Goal: Task Accomplishment & Management: Complete application form

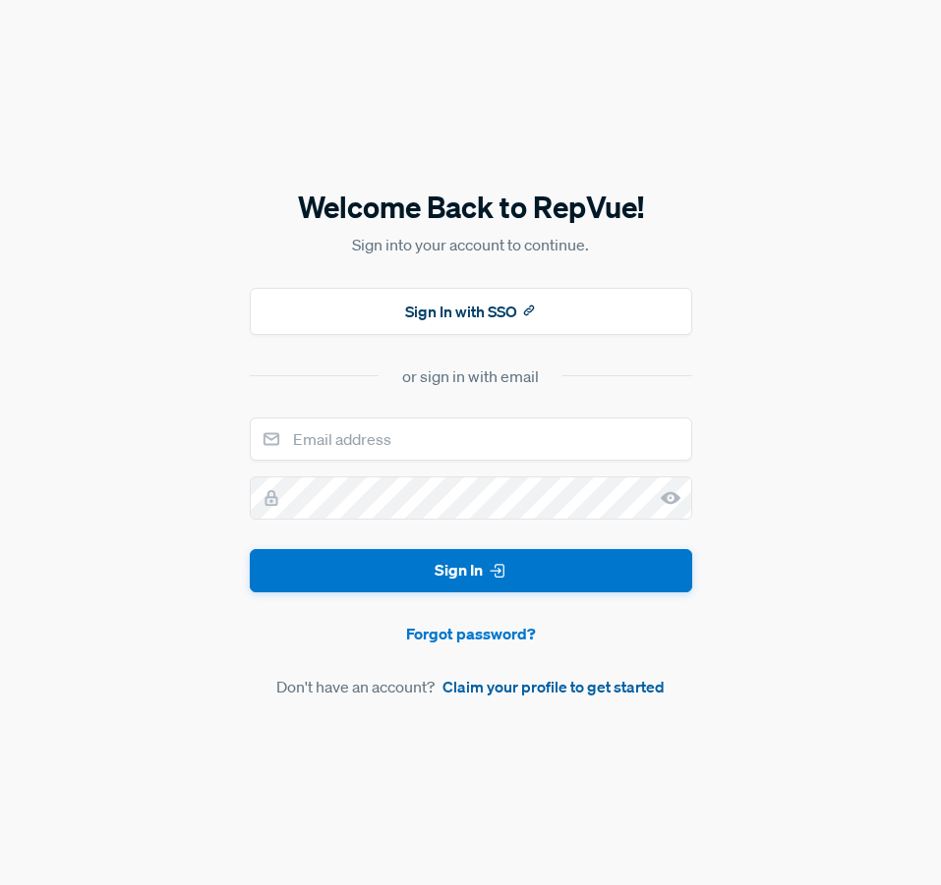
click at [515, 688] on link "Claim your profile to get started" at bounding box center [553, 687] width 222 height 24
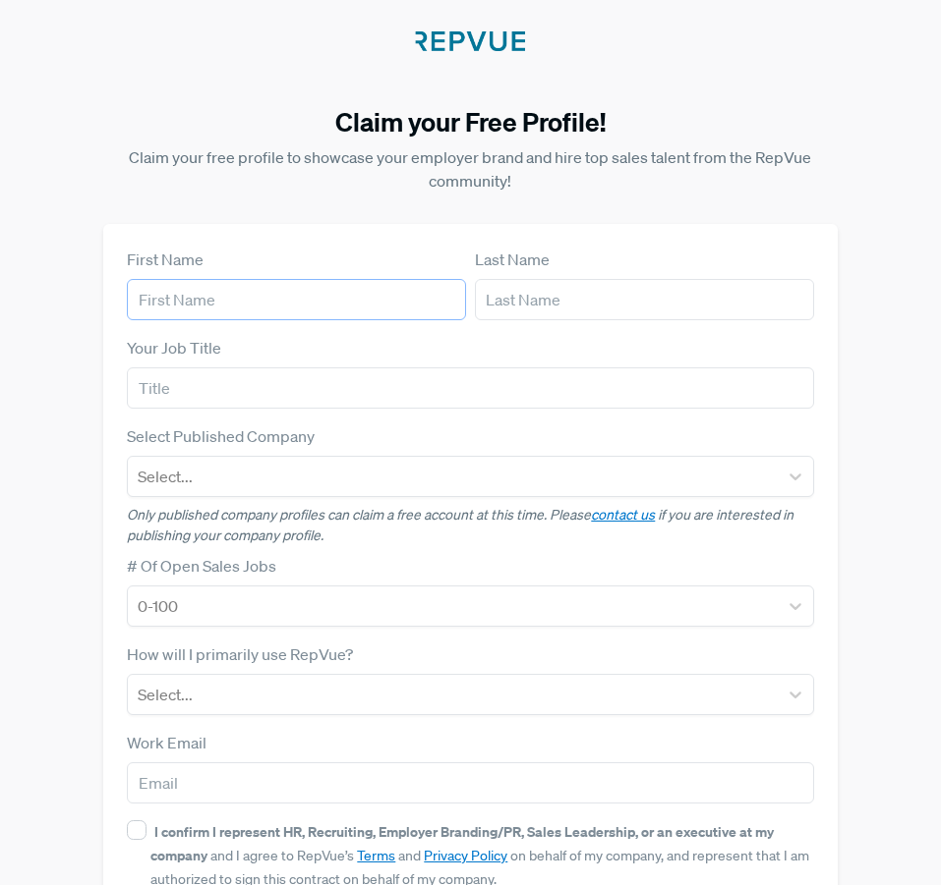
click at [353, 293] on input "text" at bounding box center [296, 299] width 339 height 41
type input "[PERSON_NAME]"
type input "JEWKBOXX Productions"
type input "[EMAIL_ADDRESS][DOMAIN_NAME]"
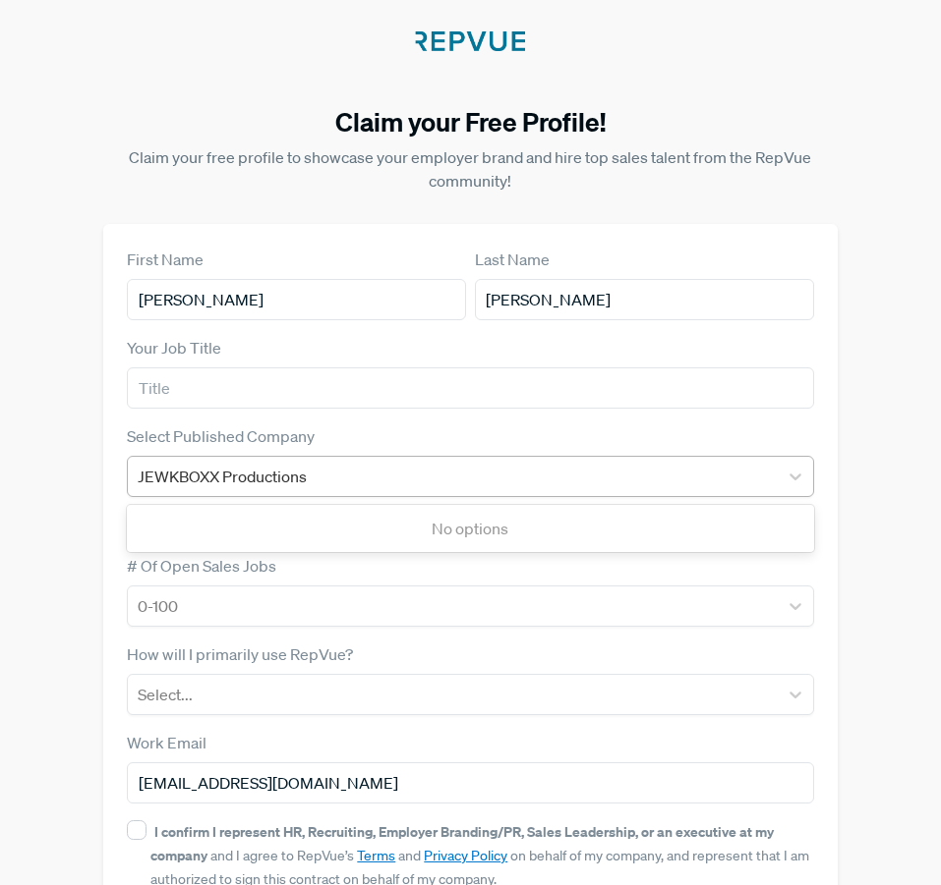
click at [487, 488] on div "JEWKBOXX Productions" at bounding box center [452, 477] width 629 height 28
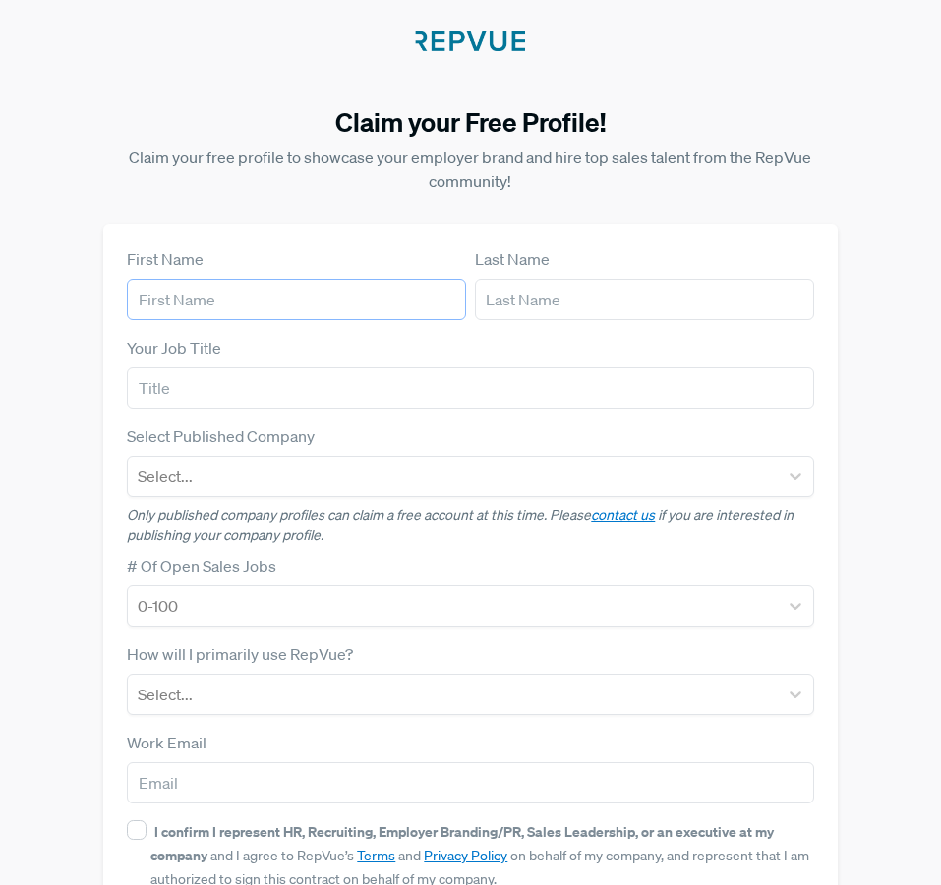
click at [308, 299] on input "text" at bounding box center [296, 299] width 339 height 41
type input "[PERSON_NAME]"
type input "JEWKBOXX Productions"
type input "[EMAIL_ADDRESS][DOMAIN_NAME]"
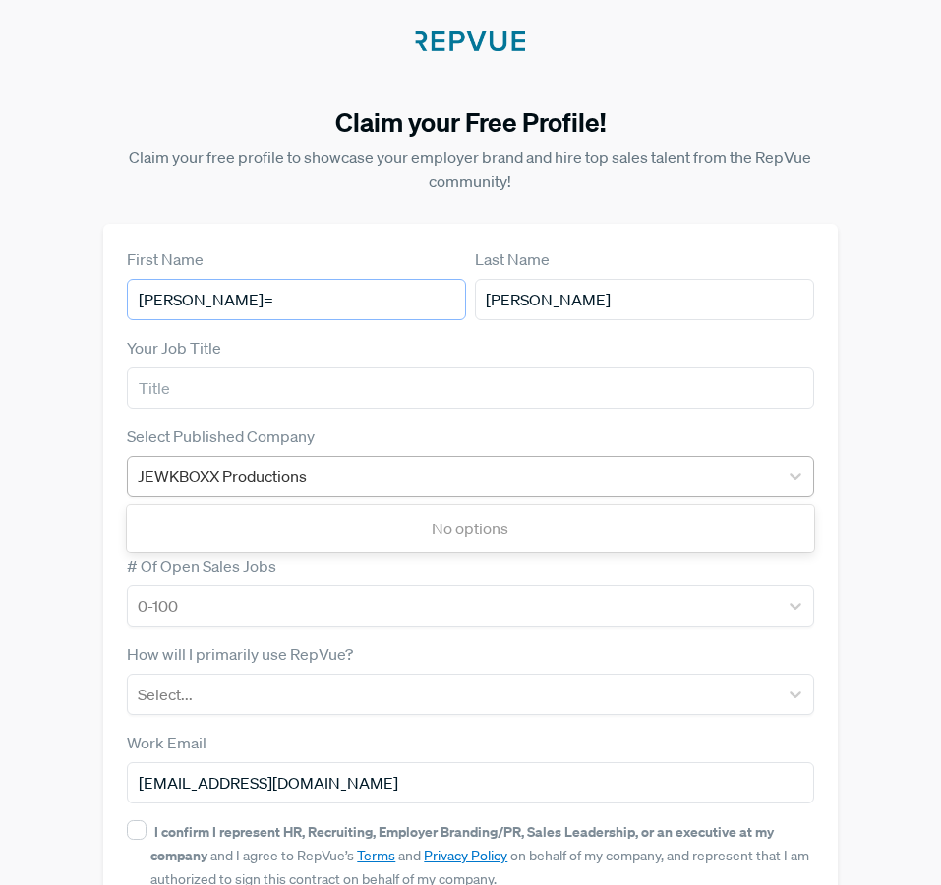
type input "[PERSON_NAME]="
click at [354, 469] on div "JEWKBOXX Productions" at bounding box center [452, 477] width 629 height 28
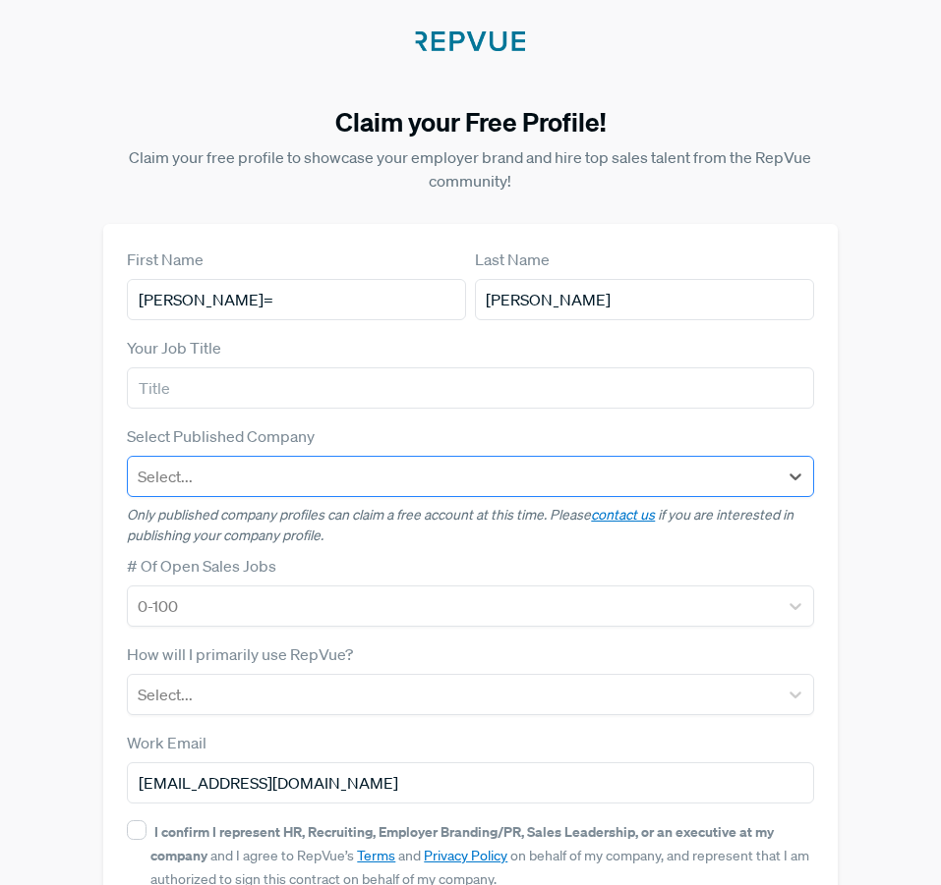
click at [358, 469] on div at bounding box center [452, 477] width 629 height 28
click at [381, 473] on div at bounding box center [452, 477] width 629 height 28
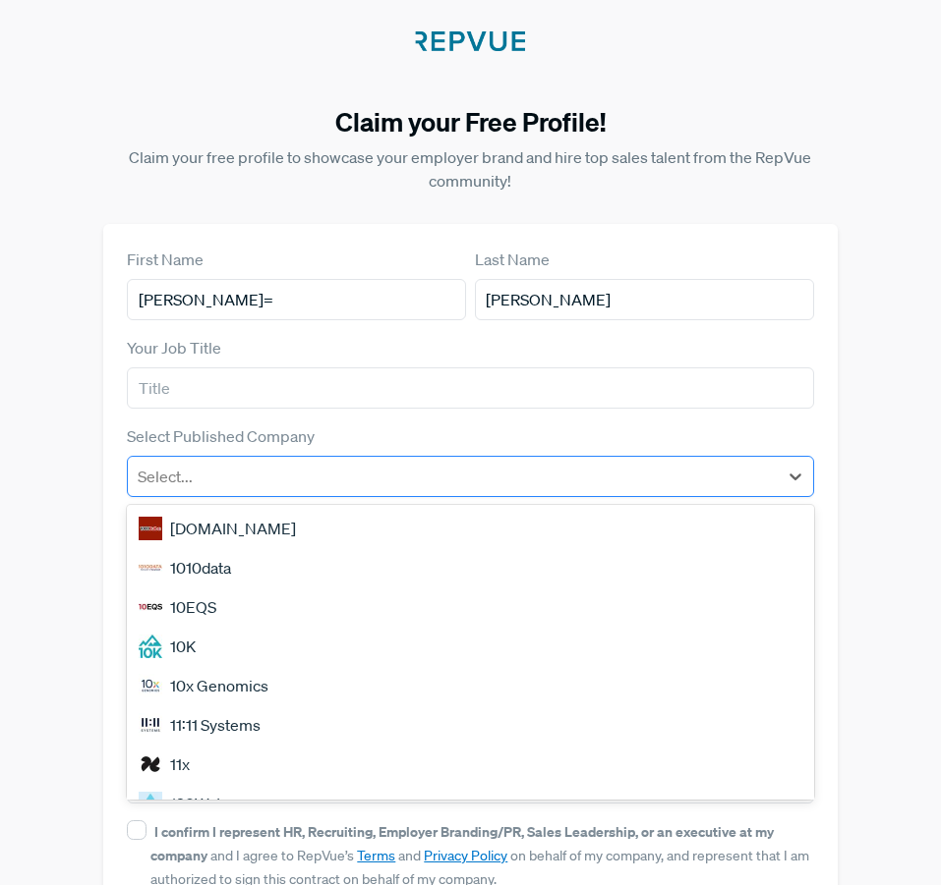
click at [381, 473] on div at bounding box center [452, 477] width 629 height 28
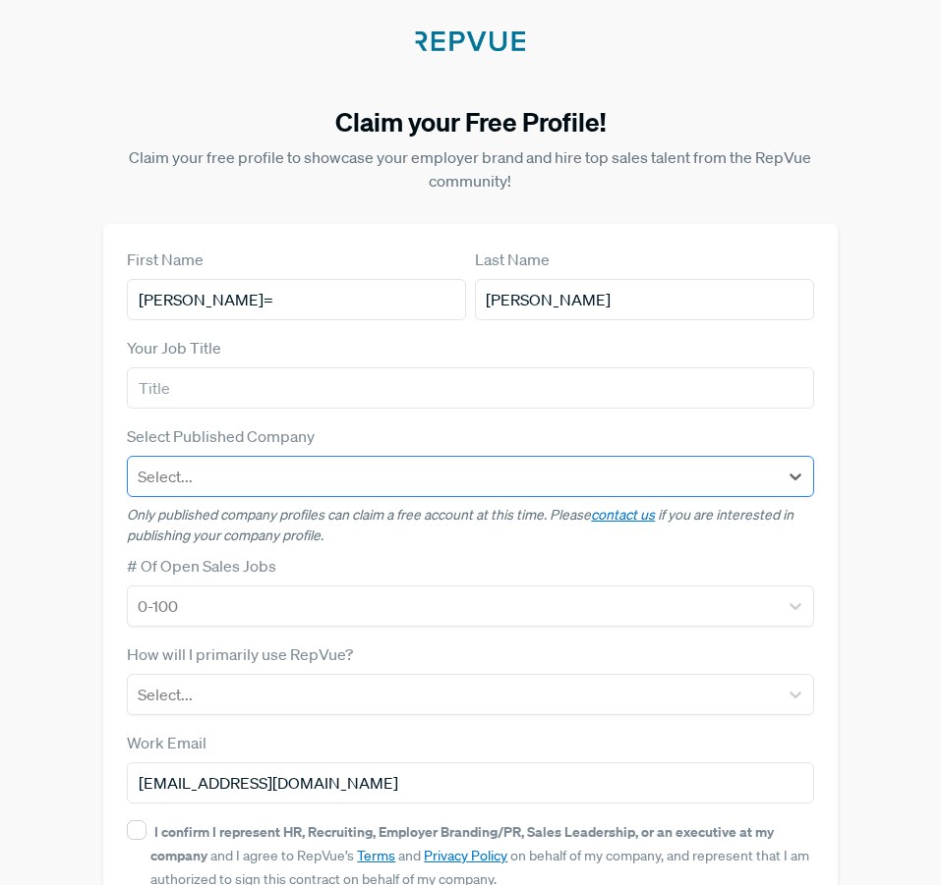
click at [385, 474] on div at bounding box center [452, 477] width 629 height 28
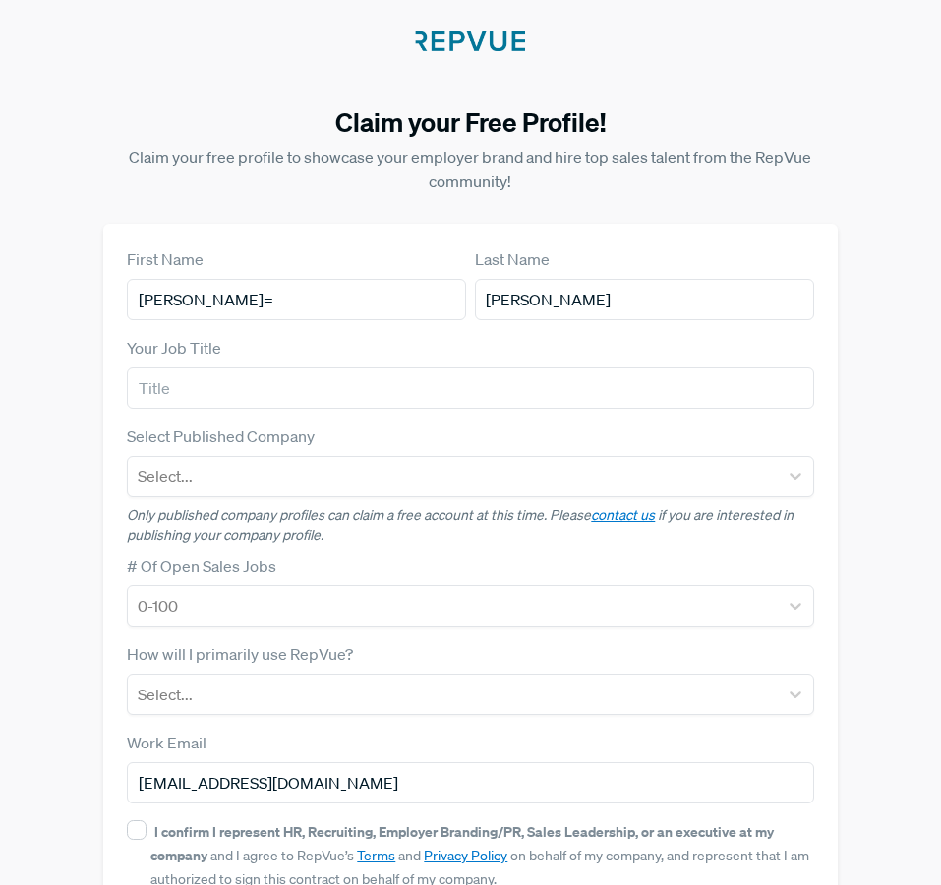
click at [4, 453] on div "Claim your Free Profile! Claim your free profile to showcase your employer bran…" at bounding box center [470, 506] width 941 height 1013
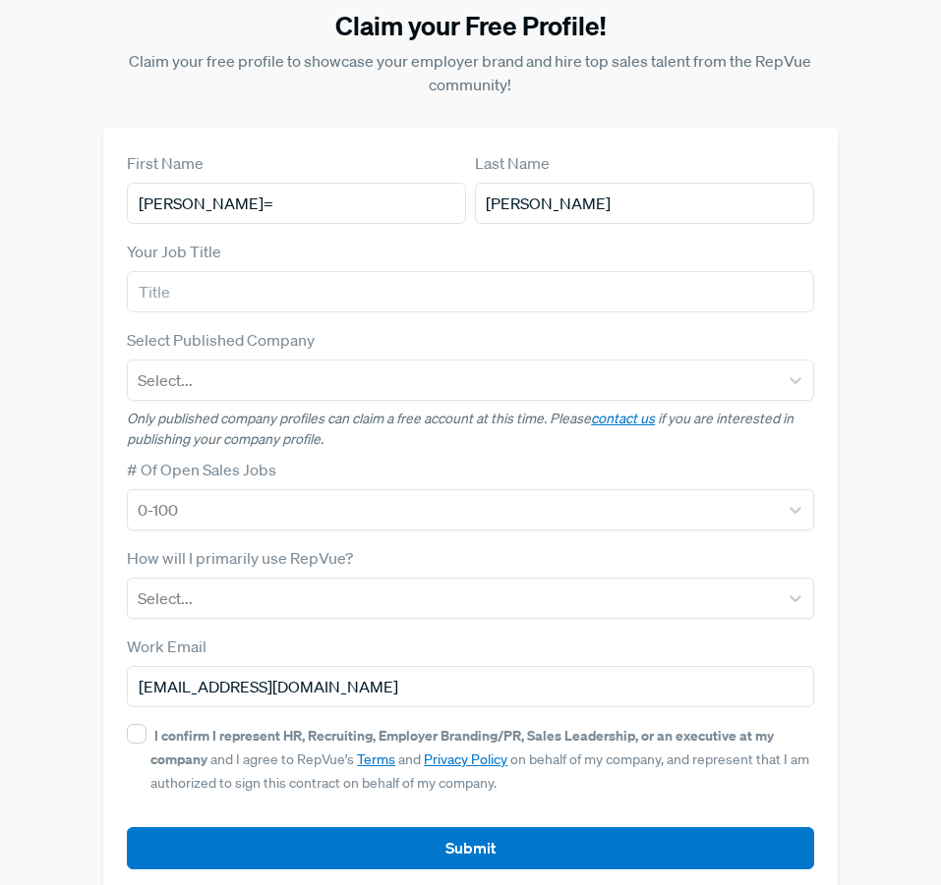
scroll to position [91, 0]
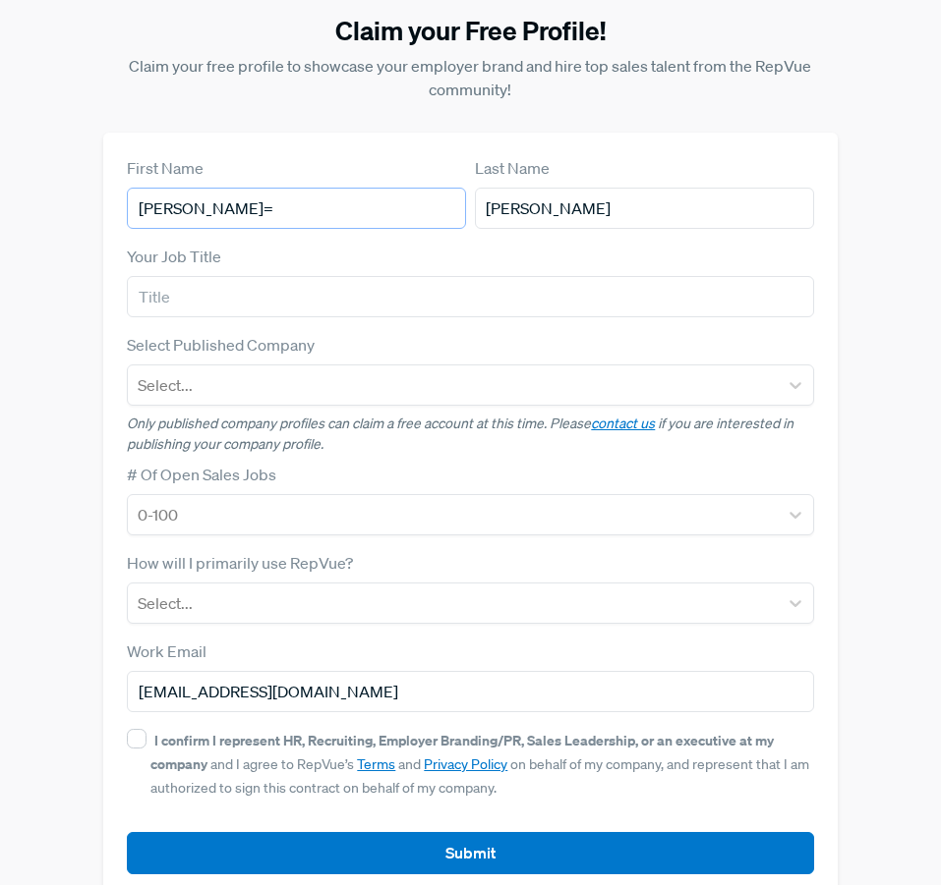
click at [244, 217] on input "[PERSON_NAME]=" at bounding box center [296, 208] width 339 height 41
type input "[PERSON_NAME]"
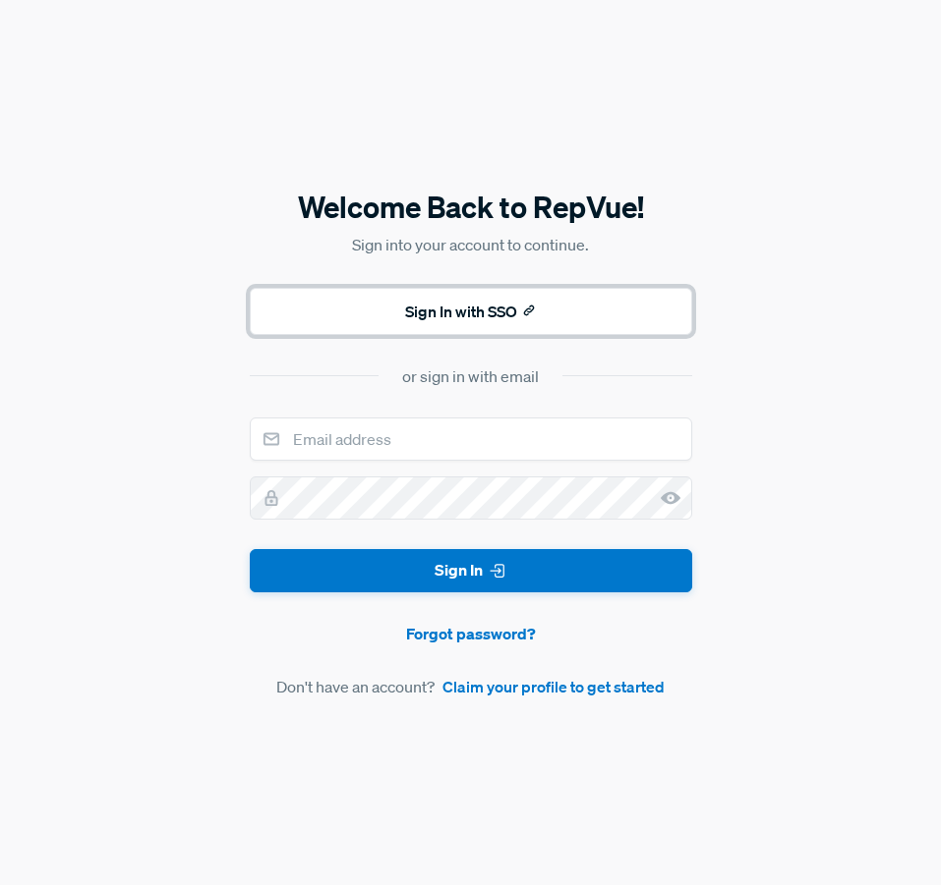
click at [462, 302] on button "Sign In with SSO" at bounding box center [471, 311] width 442 height 47
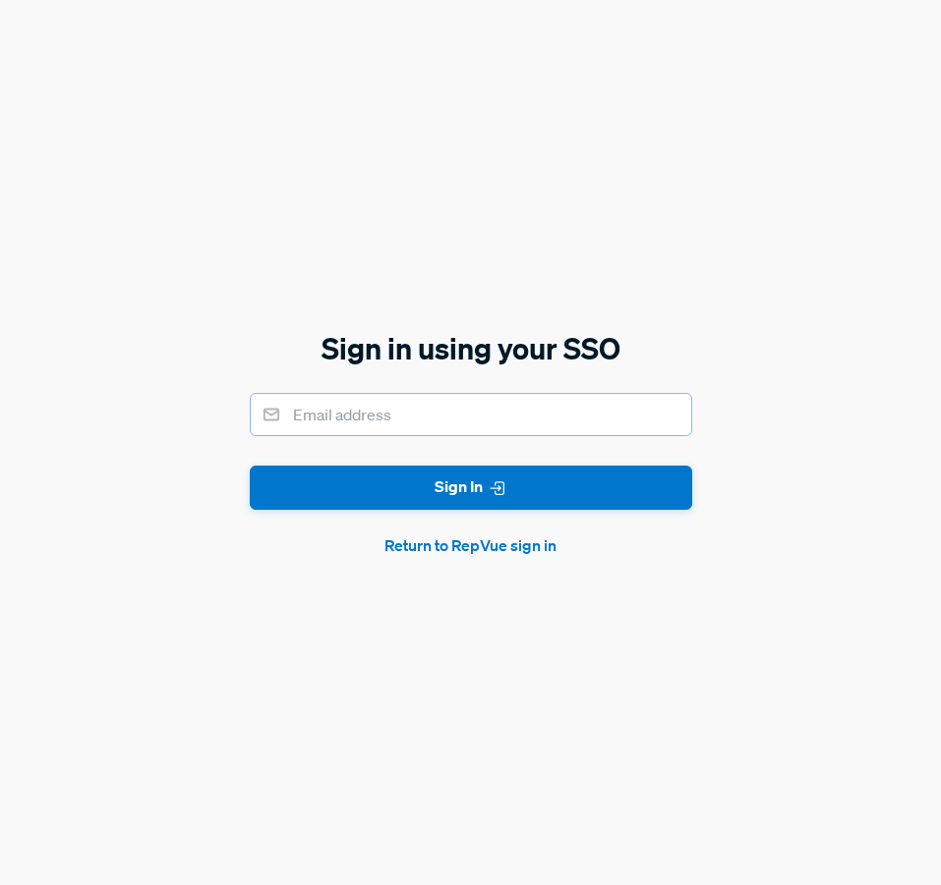
click at [448, 412] on input "email" at bounding box center [471, 414] width 442 height 43
type input "[EMAIL_ADDRESS][DOMAIN_NAME]"
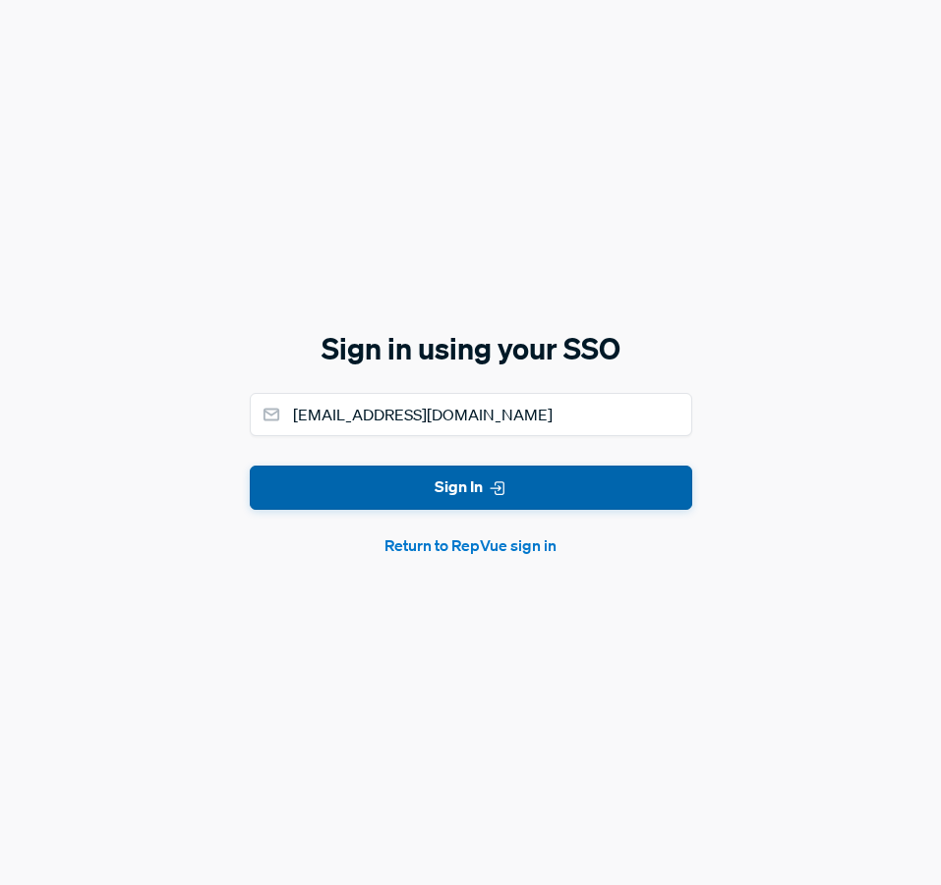
click at [471, 489] on button "Sign In" at bounding box center [471, 488] width 442 height 44
